Goal: Task Accomplishment & Management: Manage account settings

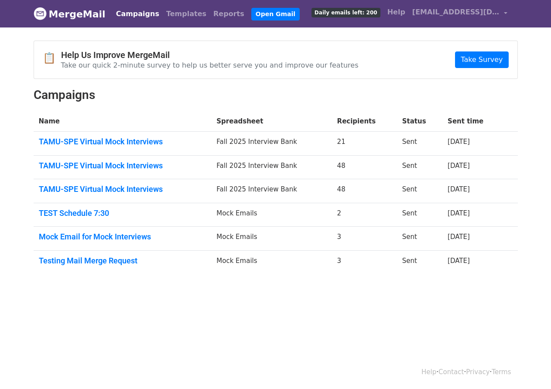
click at [135, 17] on link "Campaigns" at bounding box center [138, 13] width 50 height 17
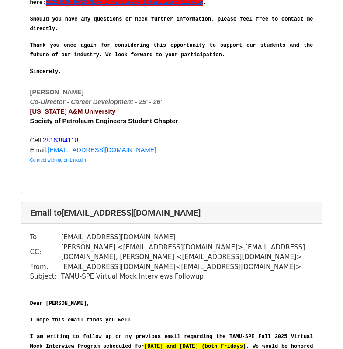
scroll to position [1484, 0]
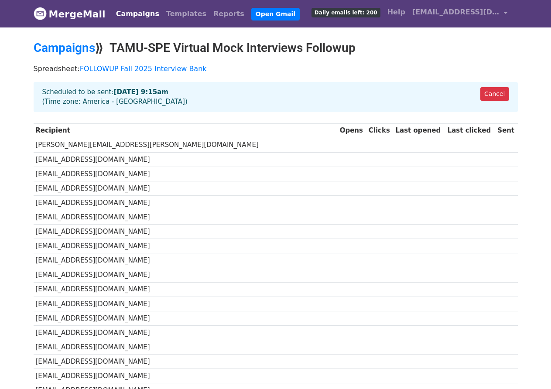
click at [78, 50] on link "Campaigns" at bounding box center [65, 48] width 62 height 14
